Goal: Information Seeking & Learning: Learn about a topic

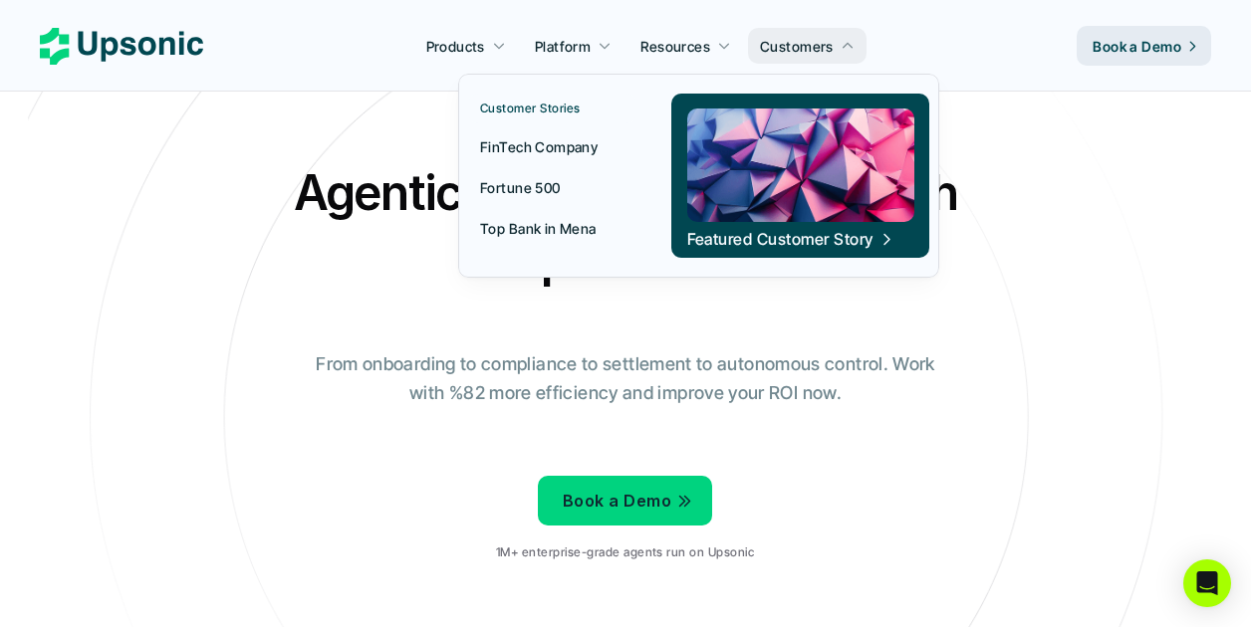
click at [536, 115] on p "Customer Stories" at bounding box center [530, 109] width 101 height 14
click at [808, 45] on p "Customers" at bounding box center [797, 46] width 74 height 21
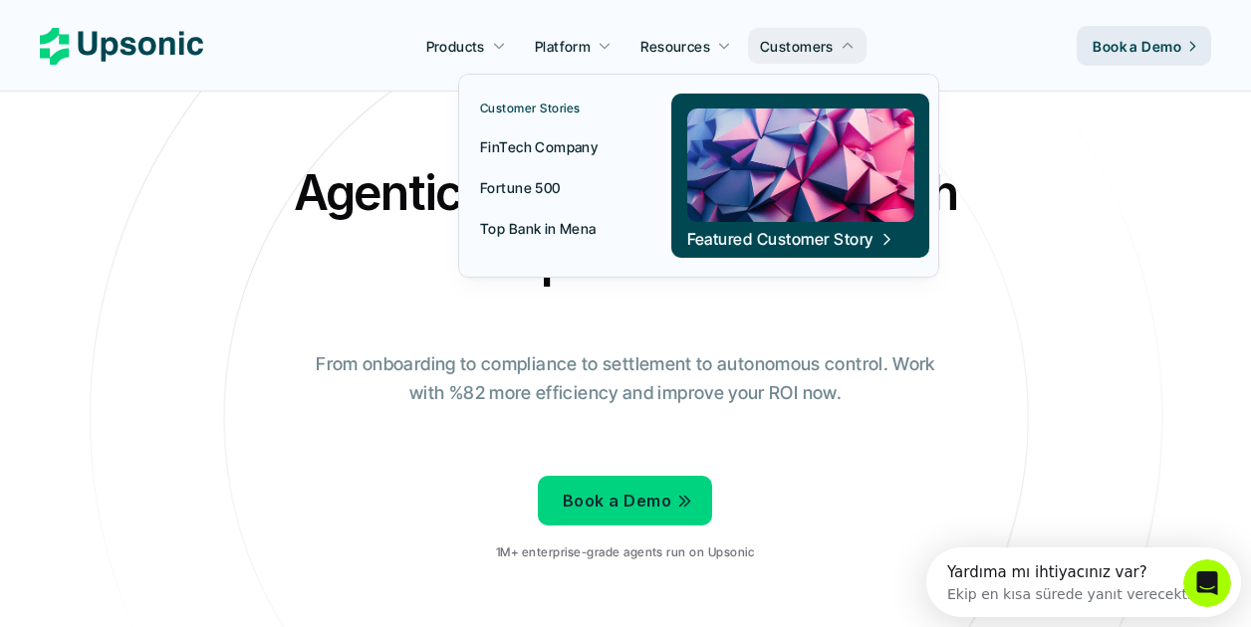
click at [538, 230] on p "Top Bank in Mena" at bounding box center [538, 228] width 116 height 21
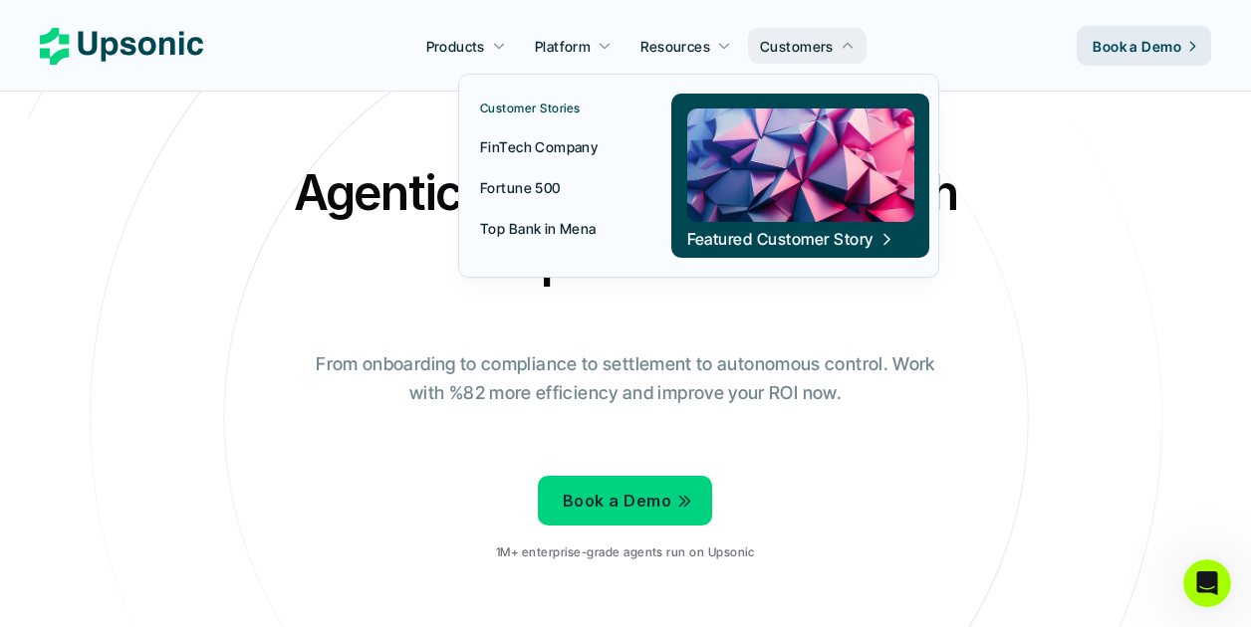
click at [536, 147] on p "FinTech Company" at bounding box center [538, 146] width 117 height 21
